Goal: Task Accomplishment & Management: Manage account settings

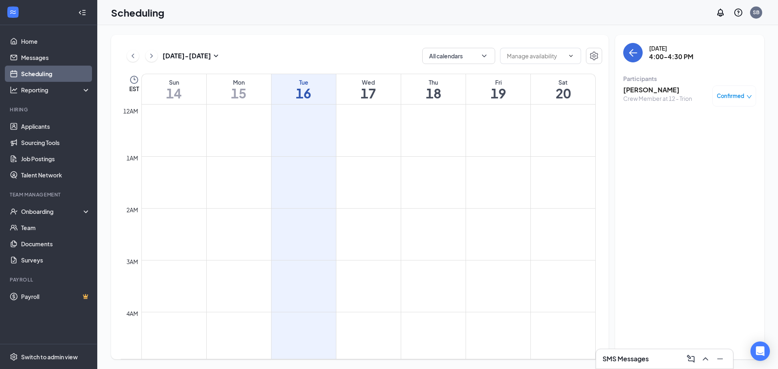
scroll to position [682, 0]
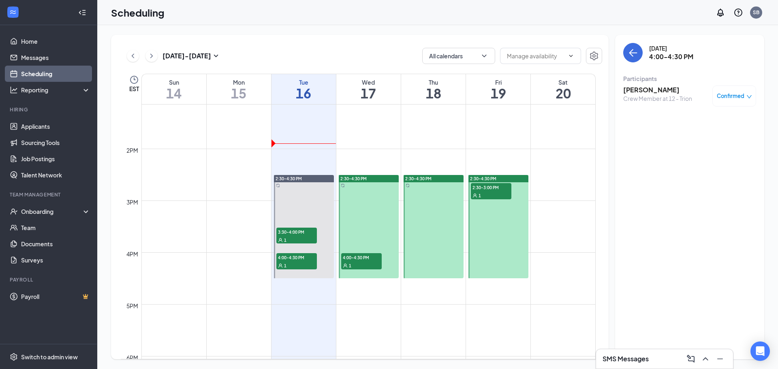
click at [348, 31] on div "Sep 14 - Sep 20 All calendars EST Sun 14 Mon 15 Tue 16 Wed 17 Thu 18 Fri 19 Sat…" at bounding box center [437, 197] width 681 height 344
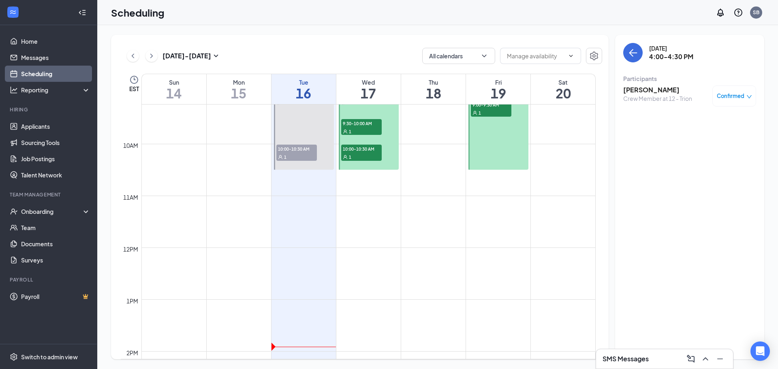
scroll to position [642, 0]
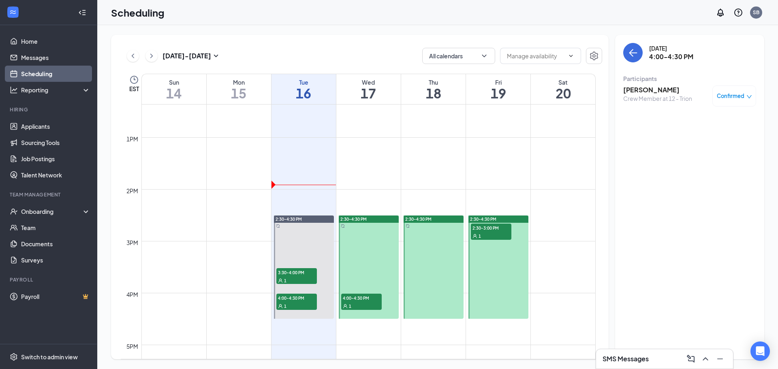
click at [40, 73] on link "Scheduling" at bounding box center [55, 74] width 69 height 16
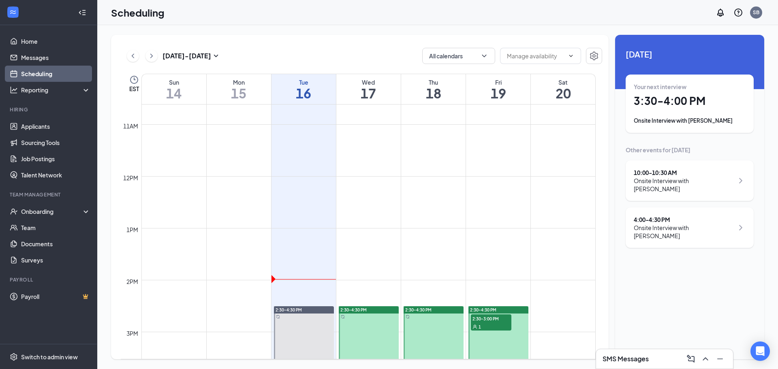
scroll to position [383, 0]
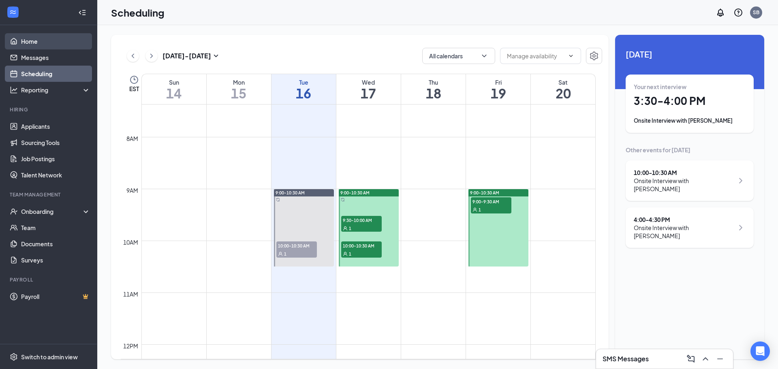
click at [30, 39] on link "Home" at bounding box center [55, 41] width 69 height 16
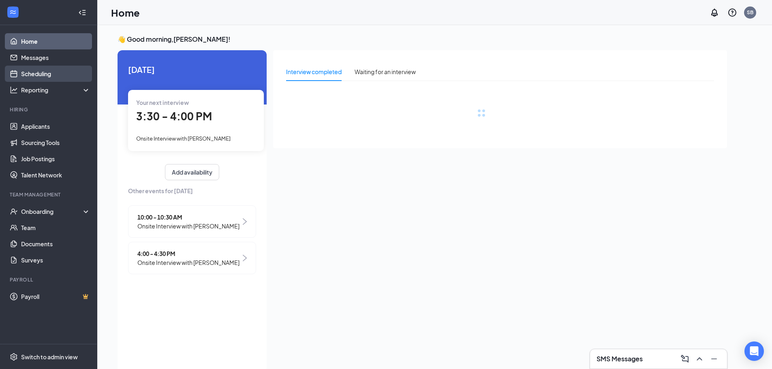
click at [38, 73] on link "Scheduling" at bounding box center [55, 74] width 69 height 16
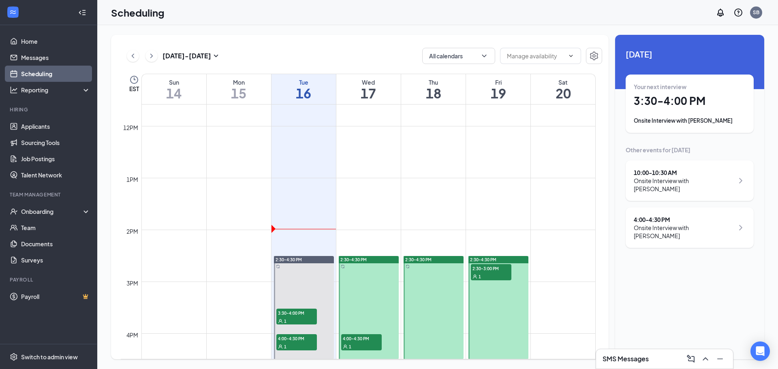
scroll to position [804, 0]
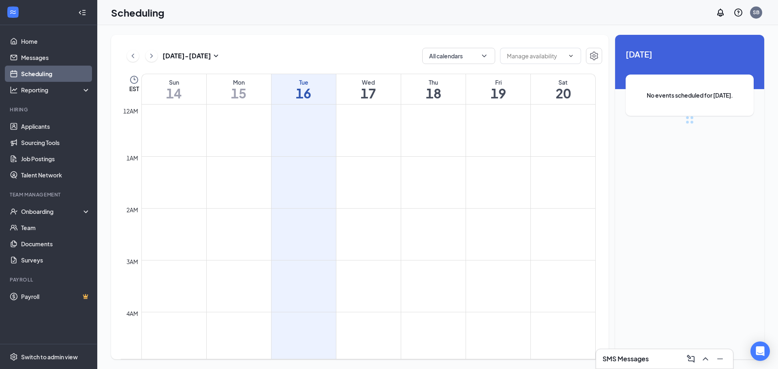
scroll to position [398, 0]
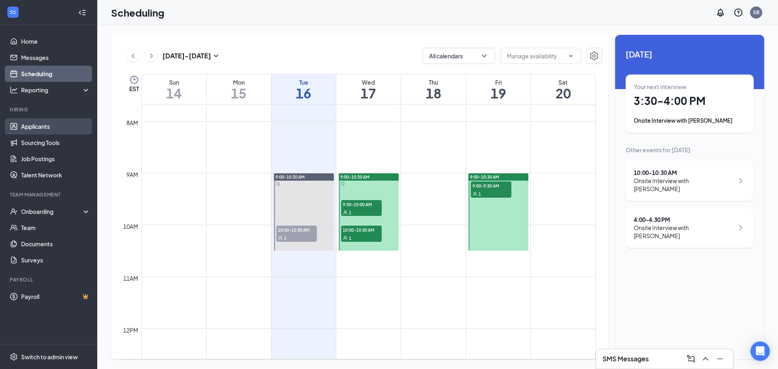
click at [45, 133] on link "Applicants" at bounding box center [55, 126] width 69 height 16
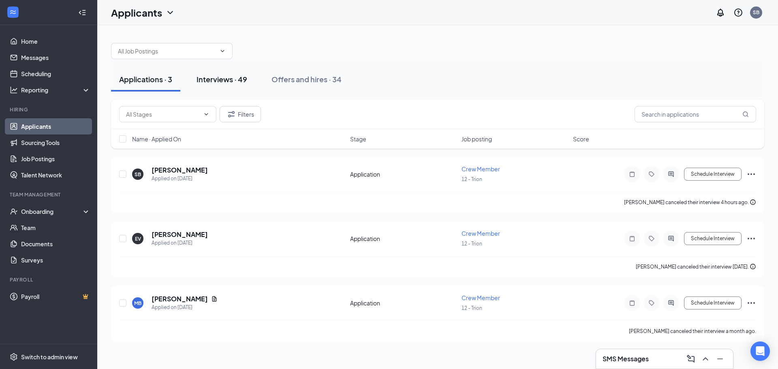
click at [220, 76] on div "Interviews · 49" at bounding box center [222, 79] width 51 height 10
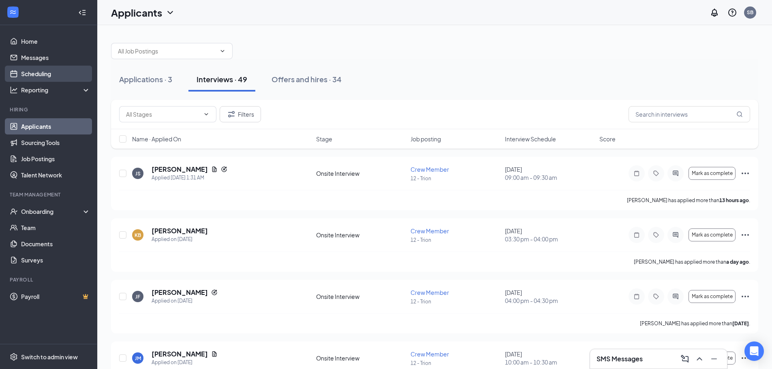
click at [44, 73] on link "Scheduling" at bounding box center [55, 74] width 69 height 16
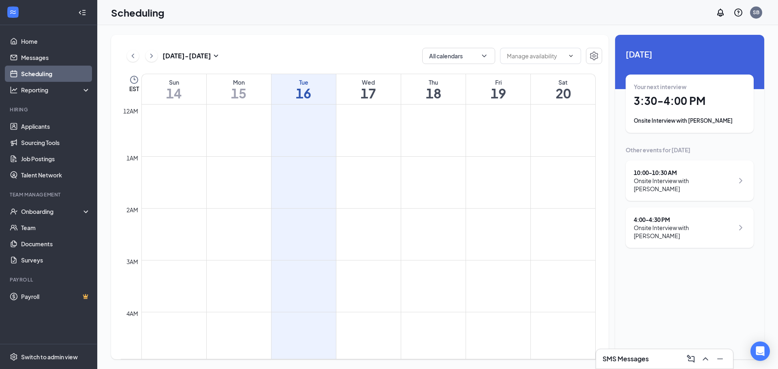
scroll to position [398, 0]
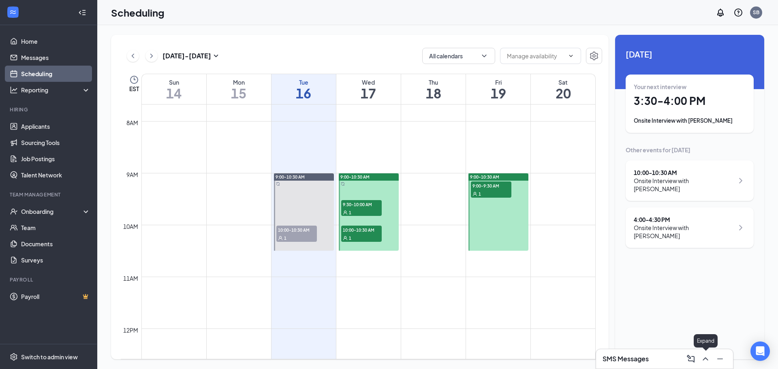
click at [708, 363] on icon "ChevronUp" at bounding box center [706, 359] width 10 height 10
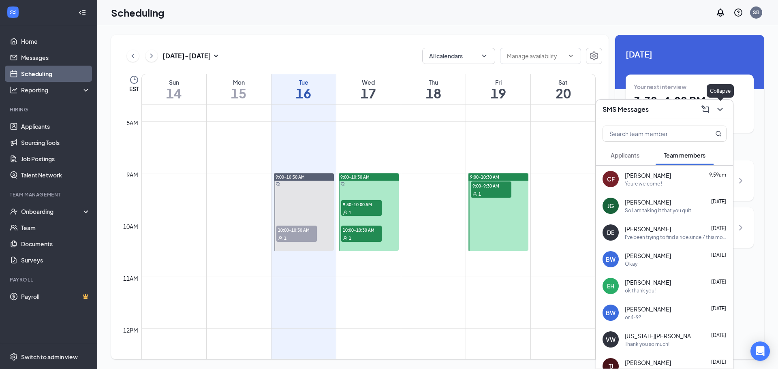
click at [724, 104] on button at bounding box center [720, 109] width 13 height 13
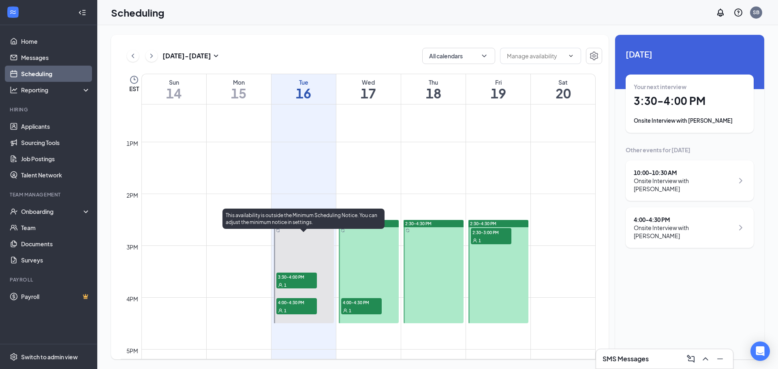
scroll to position [642, 0]
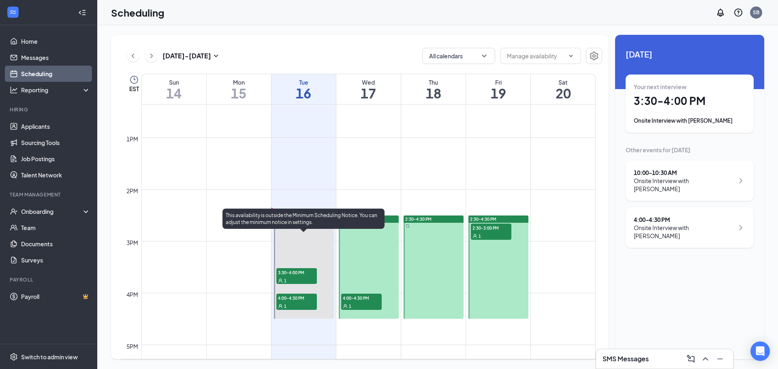
click at [298, 280] on div "1" at bounding box center [296, 280] width 41 height 8
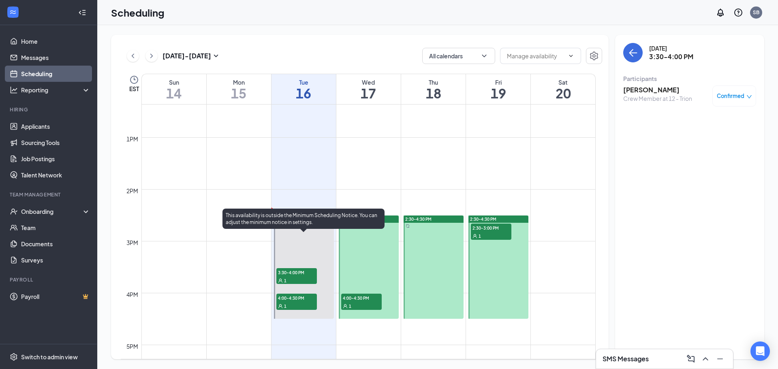
click at [295, 300] on span "4:00-4:30 PM" at bounding box center [296, 298] width 41 height 8
click at [301, 269] on span "3:30-4:00 PM" at bounding box center [296, 272] width 41 height 8
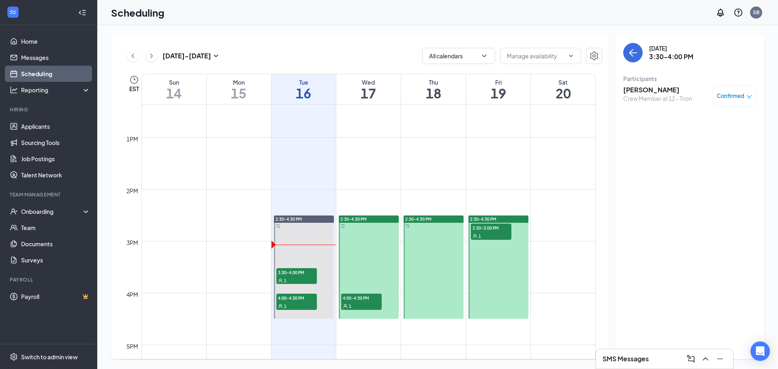
scroll to position [991, 0]
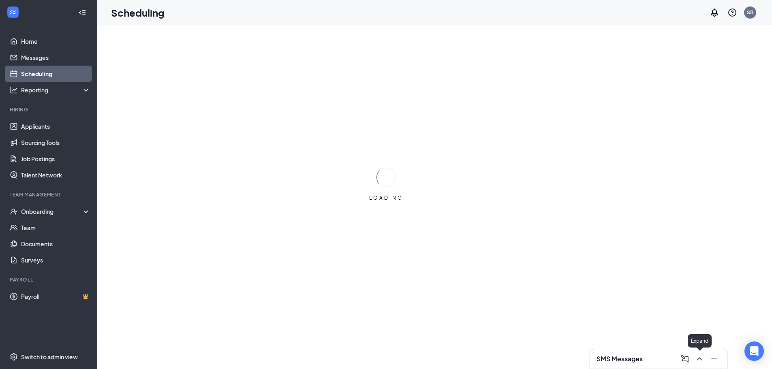
click at [698, 355] on icon "ChevronUp" at bounding box center [700, 359] width 10 height 10
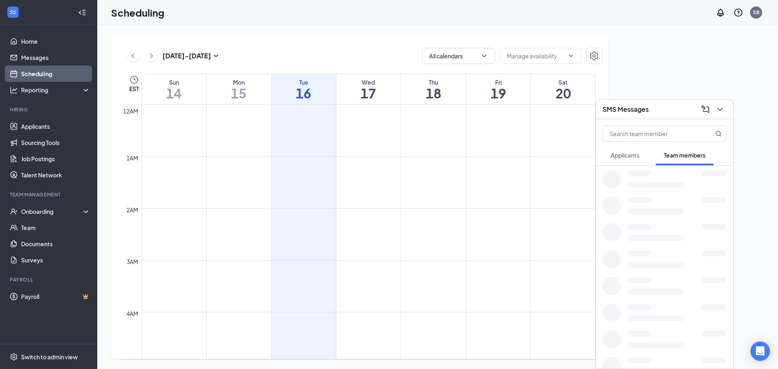
scroll to position [398, 0]
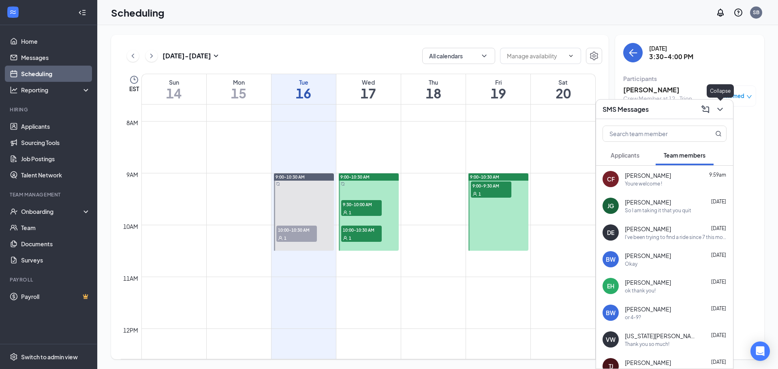
click at [722, 113] on icon "ChevronDown" at bounding box center [720, 110] width 10 height 10
